Goal: Task Accomplishment & Management: Use online tool/utility

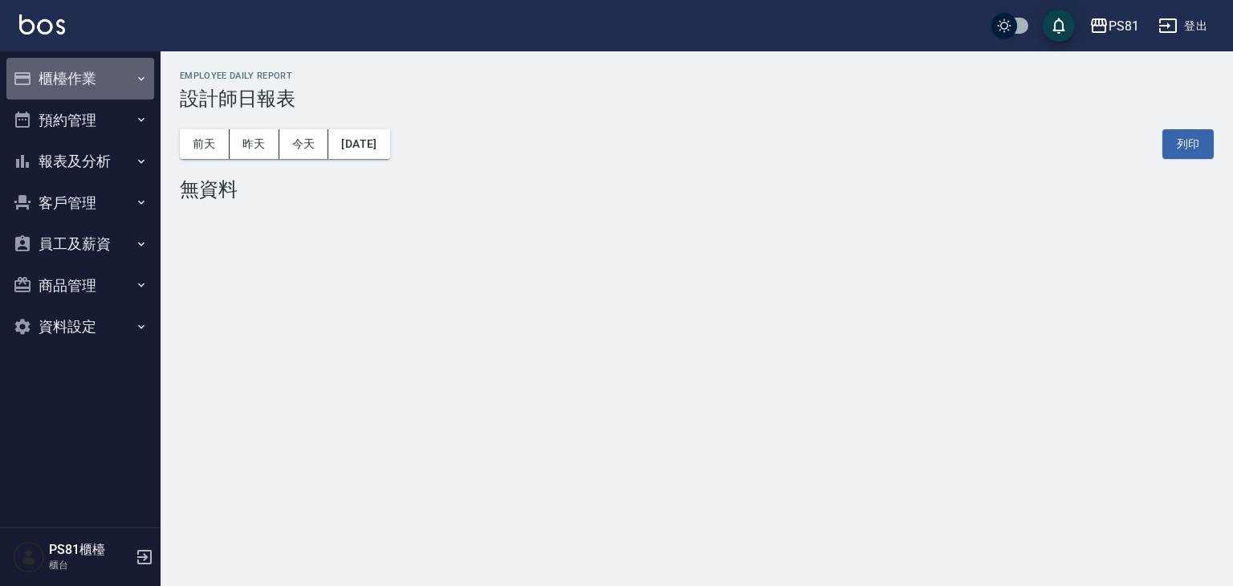
drag, startPoint x: 95, startPoint y: 67, endPoint x: 98, endPoint y: 81, distance: 14.8
click at [95, 66] on button "櫃檯作業" at bounding box center [80, 79] width 148 height 42
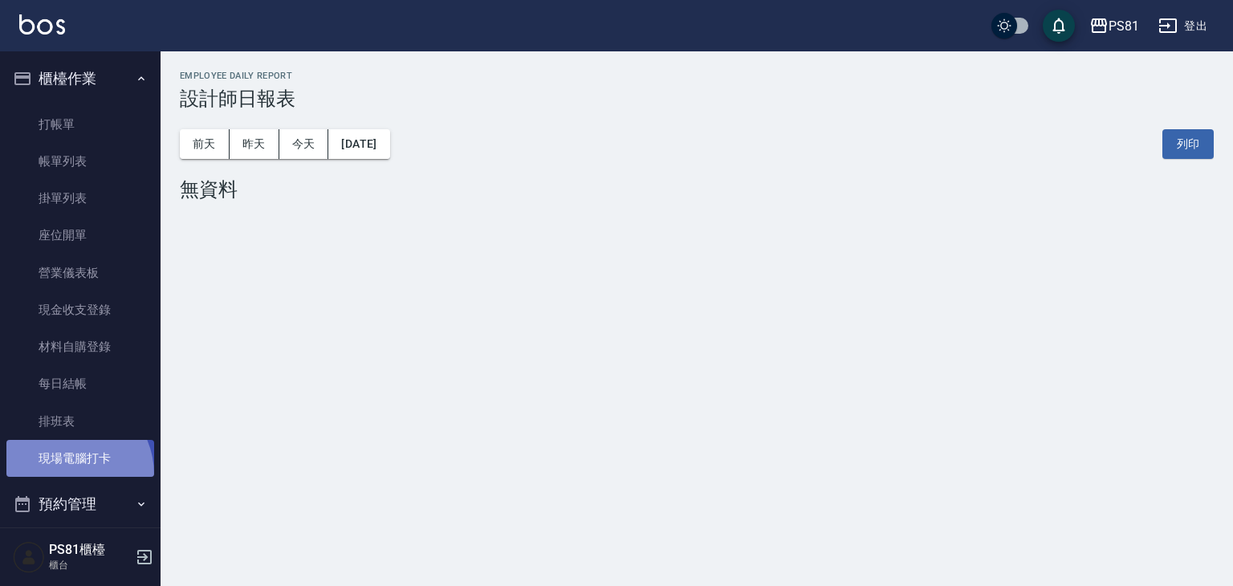
click at [64, 474] on link "現場電腦打卡" at bounding box center [80, 458] width 148 height 37
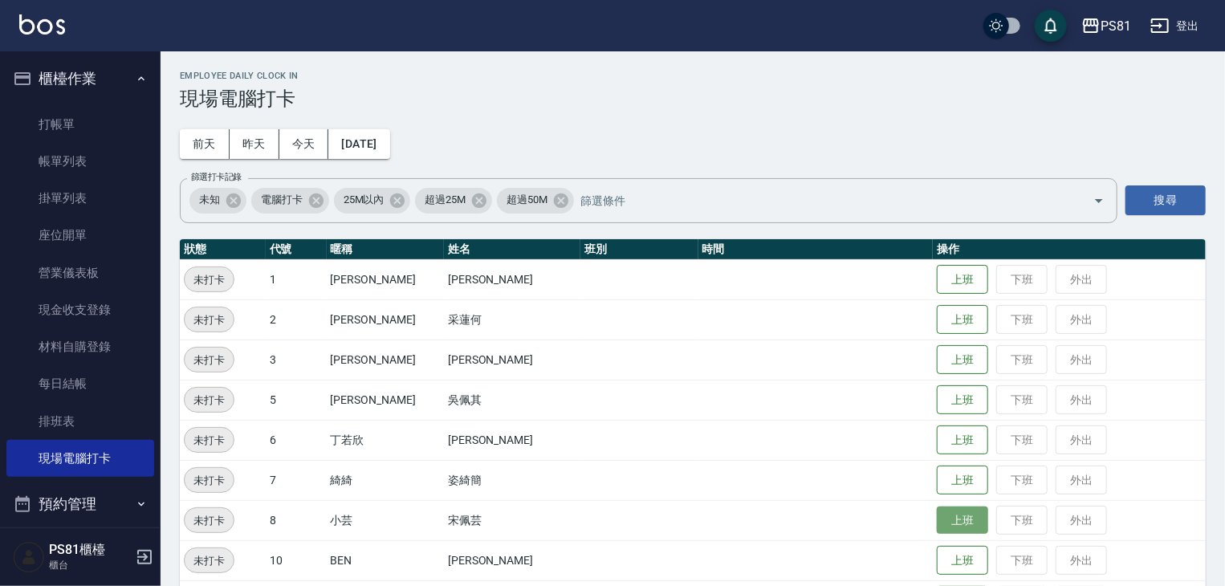
click at [944, 511] on button "上班" at bounding box center [962, 520] width 51 height 28
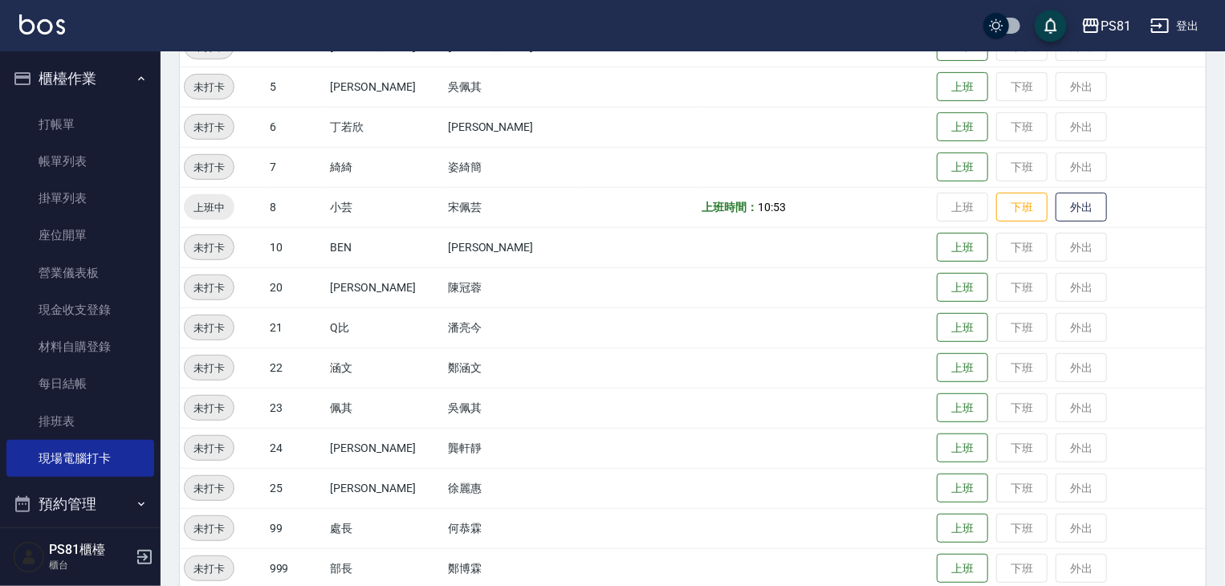
scroll to position [321, 0]
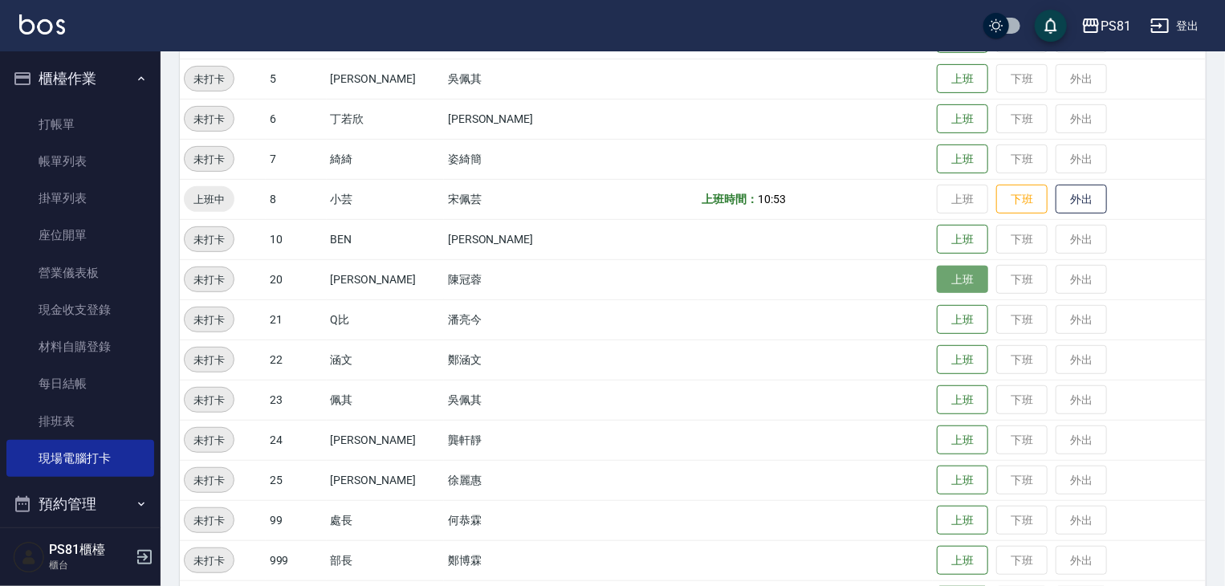
click at [937, 283] on button "上班" at bounding box center [962, 280] width 51 height 28
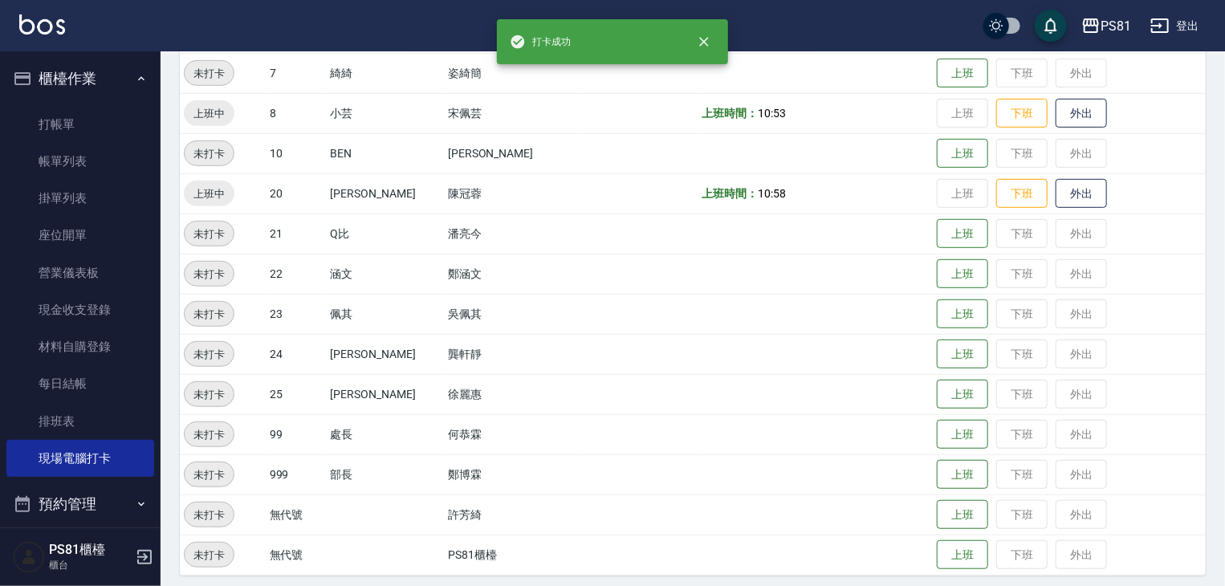
scroll to position [415, 0]
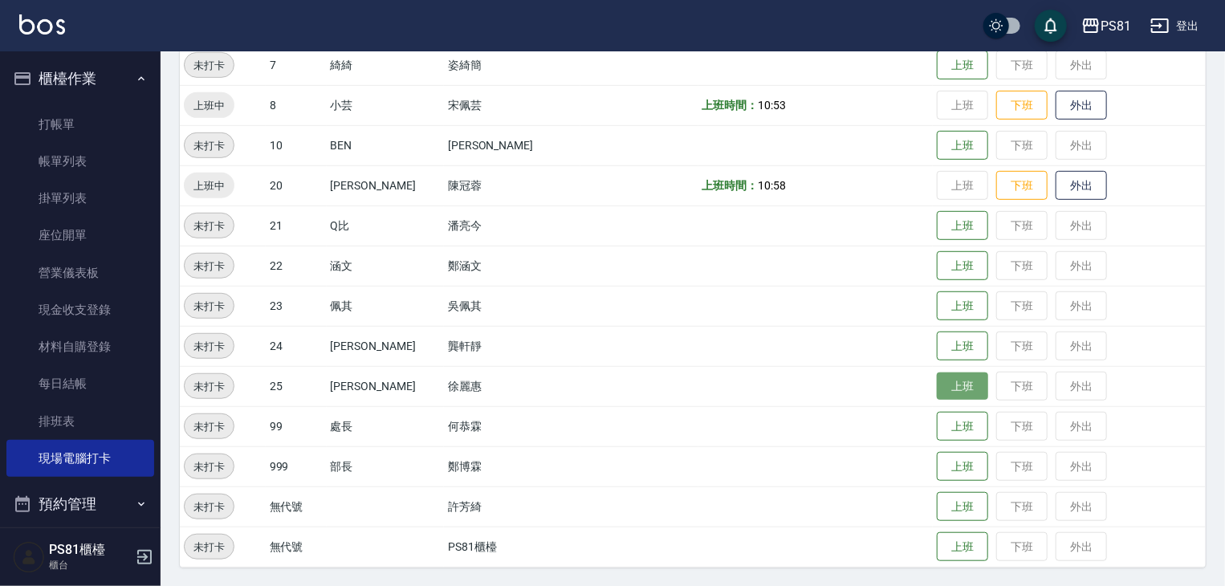
click at [937, 384] on button "上班" at bounding box center [962, 386] width 51 height 28
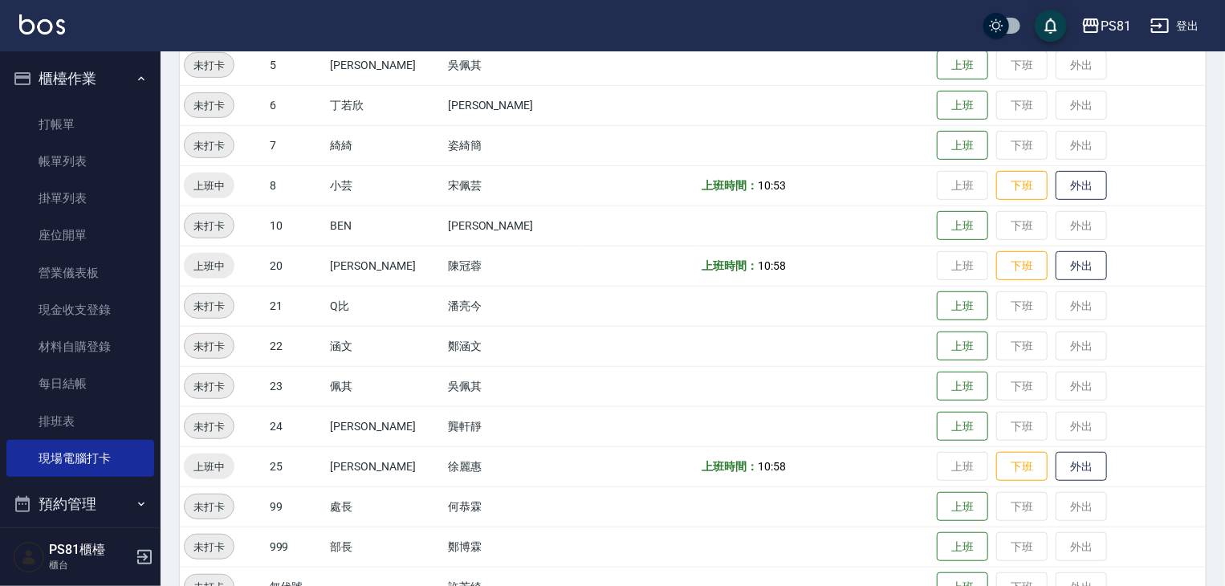
scroll to position [254, 0]
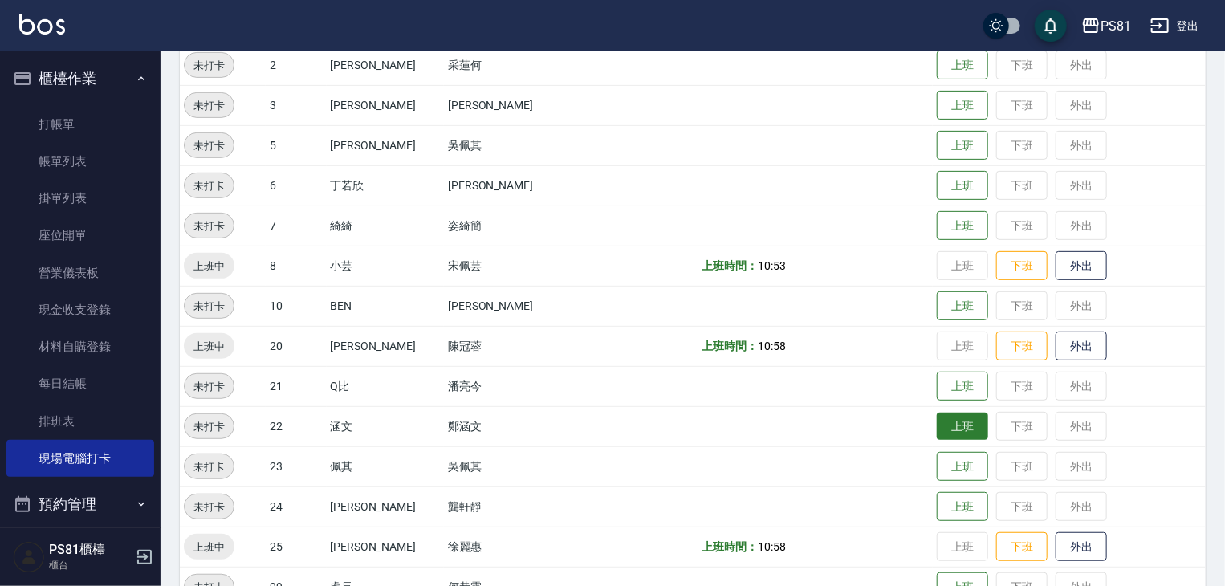
click at [938, 426] on button "上班" at bounding box center [962, 427] width 51 height 28
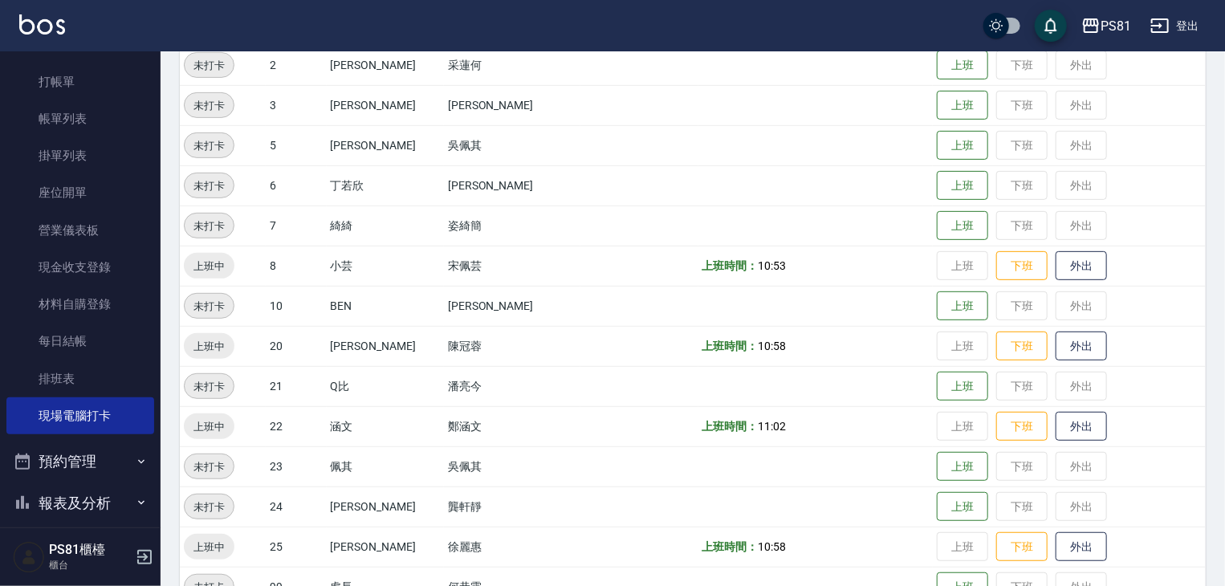
scroll to position [80, 0]
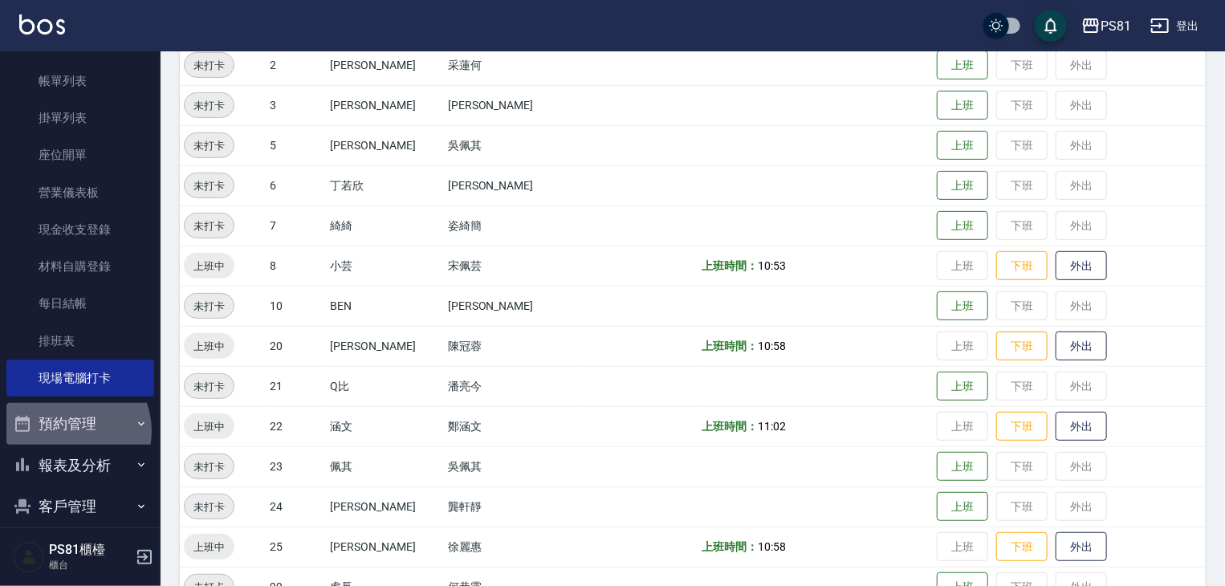
click at [67, 431] on button "預約管理" at bounding box center [80, 424] width 148 height 42
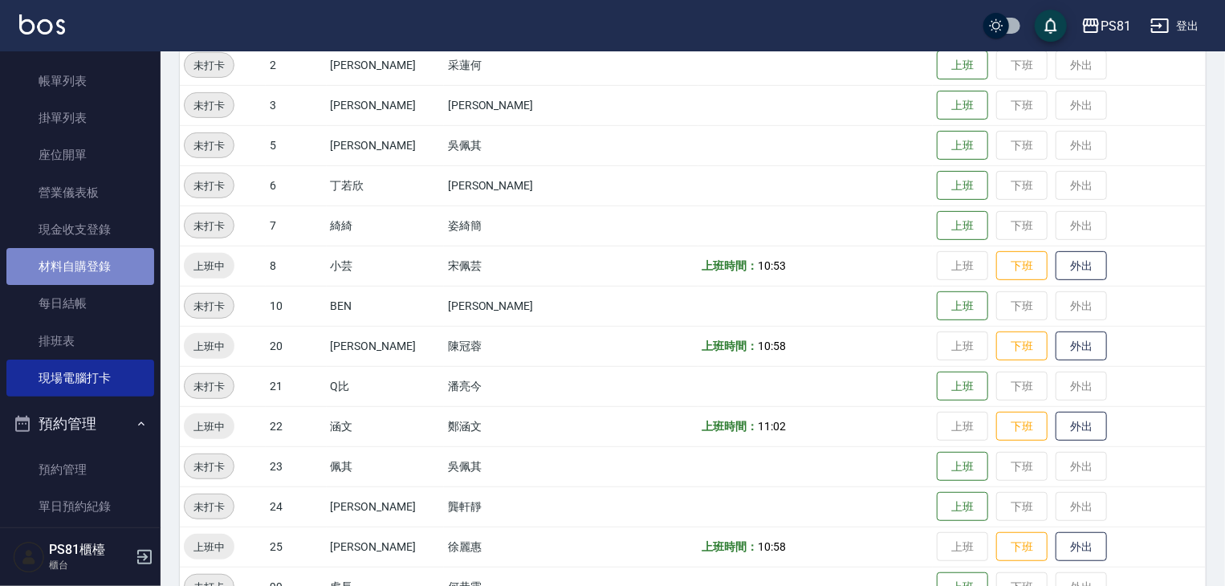
click at [83, 261] on link "材料自購登錄" at bounding box center [80, 266] width 148 height 37
